Goal: Find specific page/section: Find specific page/section

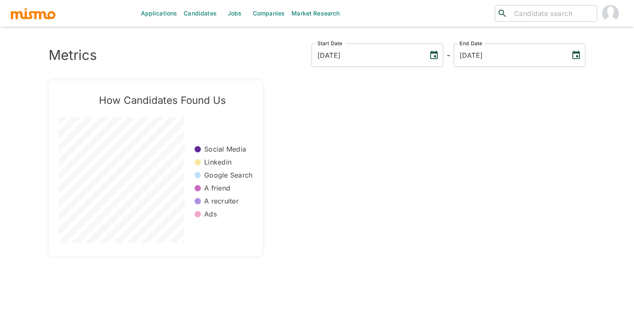
click at [564, 9] on input "search" at bounding box center [552, 14] width 83 height 12
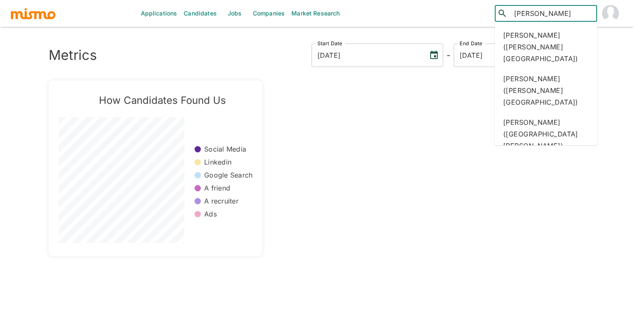
type input "jorge h"
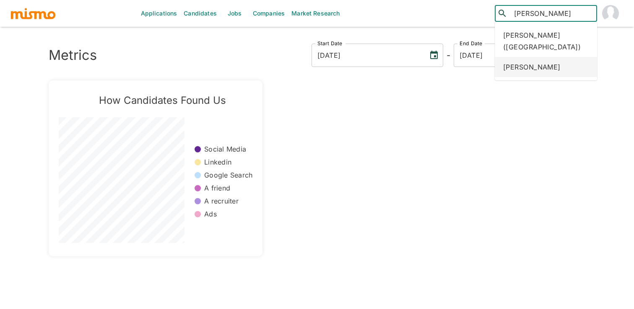
click at [552, 71] on div "Jorge Herrera" at bounding box center [546, 67] width 102 height 20
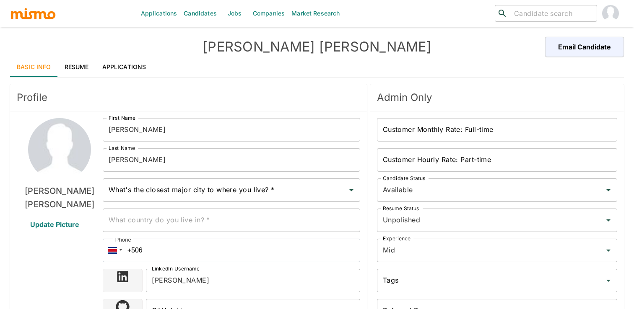
click at [87, 65] on link "Resume" at bounding box center [77, 67] width 38 height 20
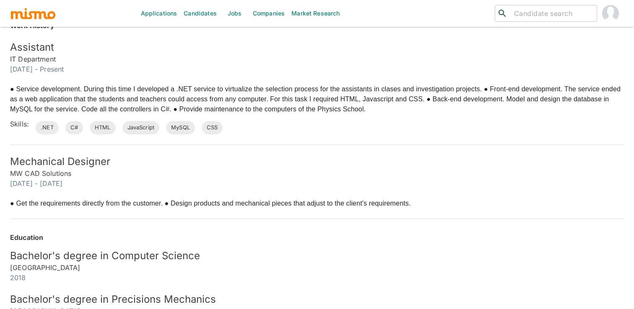
scroll to position [236, 0]
